Goal: Information Seeking & Learning: Learn about a topic

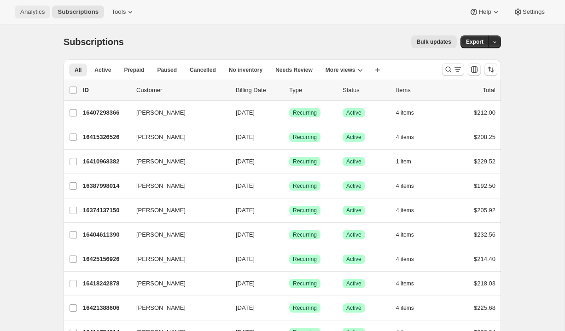
click at [35, 15] on span "Analytics" at bounding box center [32, 11] width 24 height 7
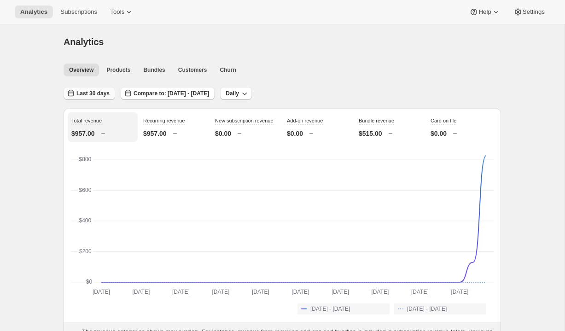
click at [96, 92] on span "Last 30 days" at bounding box center [92, 93] width 33 height 7
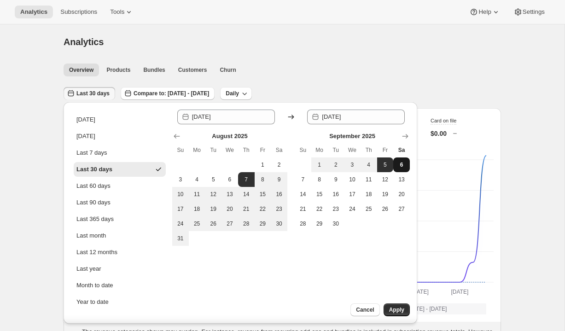
click at [403, 164] on span "6" at bounding box center [401, 164] width 9 height 7
type input "[DATE]"
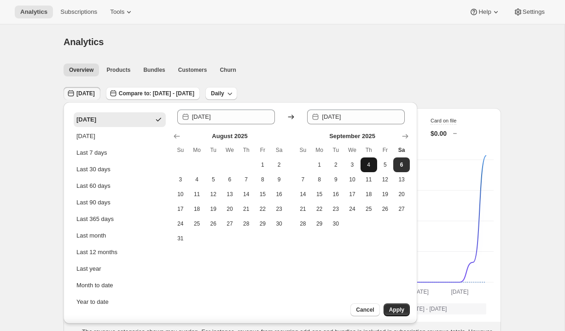
click at [373, 165] on span "4" at bounding box center [368, 164] width 9 height 7
type input "[DATE]"
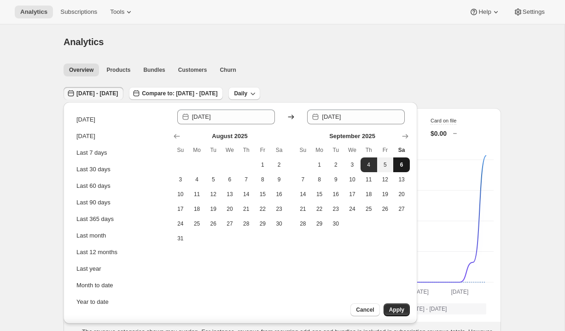
click at [406, 162] on span "6" at bounding box center [401, 164] width 9 height 7
type input "[DATE]"
click at [392, 309] on span "Apply" at bounding box center [396, 309] width 15 height 7
